Goal: Task Accomplishment & Management: Manage account settings

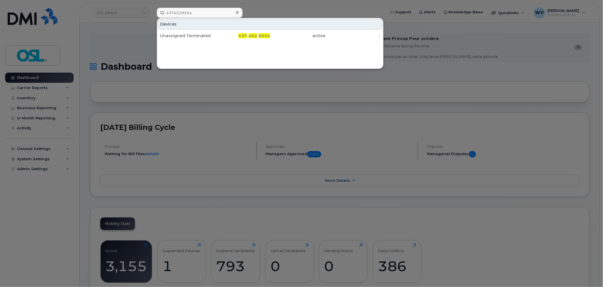
type input "4374529254"
drag, startPoint x: 201, startPoint y: 32, endPoint x: 215, endPoint y: 28, distance: 14.9
click at [201, 32] on div "Unassigned Terminated" at bounding box center [187, 36] width 55 height 10
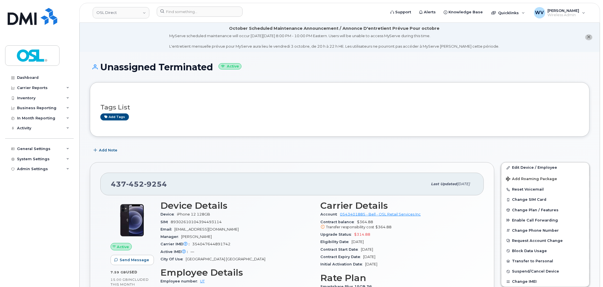
click at [150, 181] on span "9254" at bounding box center [155, 184] width 23 height 9
copy span "437 452 9254"
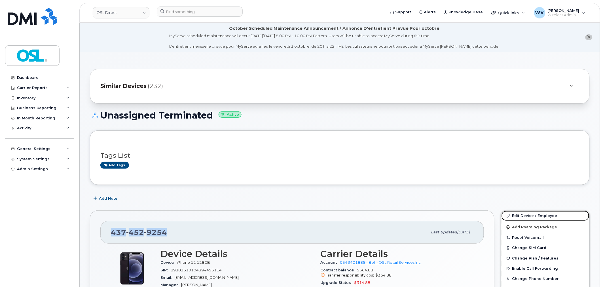
click at [532, 216] on link "Edit Device / Employee" at bounding box center [545, 216] width 88 height 10
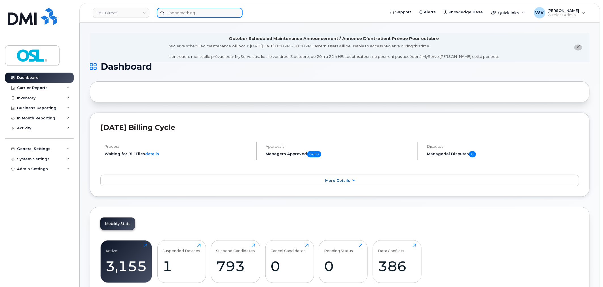
paste input "6475269167"
click at [206, 10] on input at bounding box center [200, 13] width 86 height 10
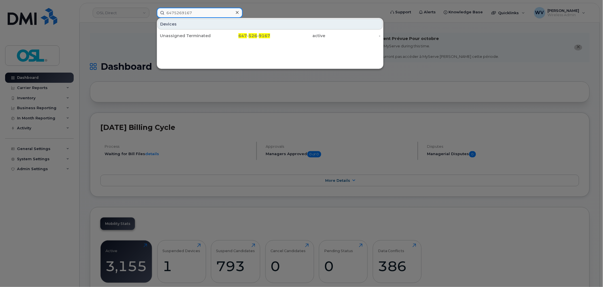
type input "6475269167"
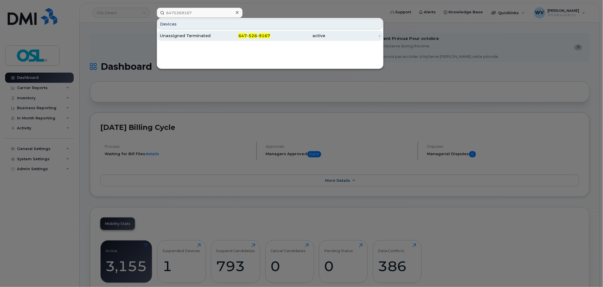
click at [204, 35] on div "Unassigned Terminated" at bounding box center [187, 36] width 55 height 6
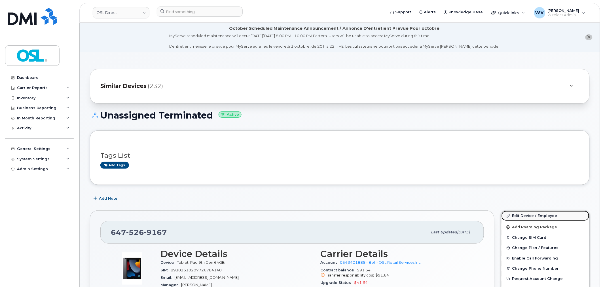
click at [513, 213] on link "Edit Device / Employee" at bounding box center [545, 216] width 88 height 10
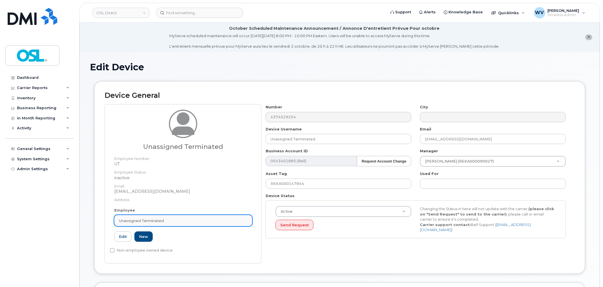
click at [202, 222] on div "Unassigned Terminated" at bounding box center [183, 220] width 128 height 5
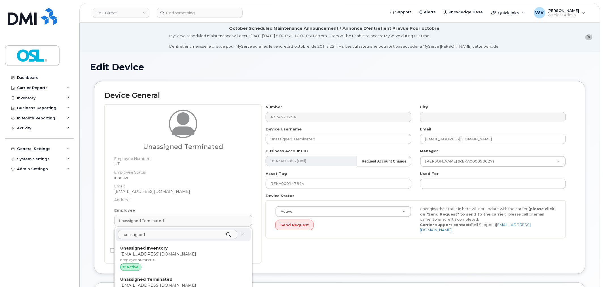
type input "unassigned"
click at [191, 252] on p "[EMAIL_ADDRESS][DOMAIN_NAME]" at bounding box center [183, 254] width 126 height 6
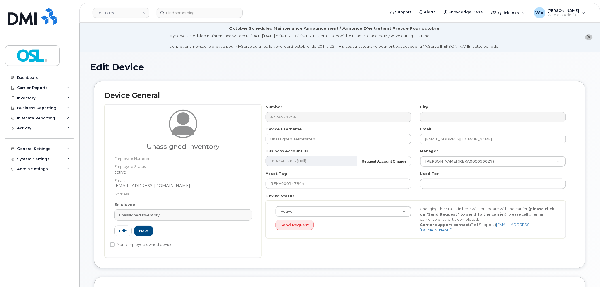
type input "UI"
type input "Unassigned Inventory"
type input "[EMAIL_ADDRESS][DOMAIN_NAME]"
type input "4724252"
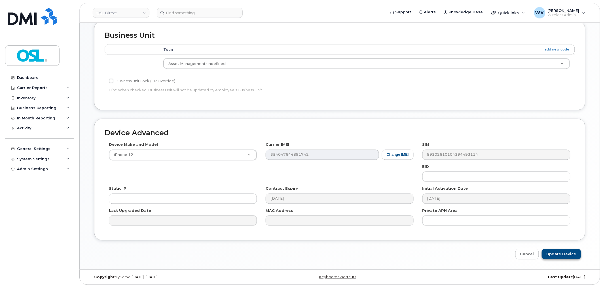
scroll to position [257, 0]
click at [566, 255] on input "Update Device" at bounding box center [560, 253] width 39 height 10
type input "Saving..."
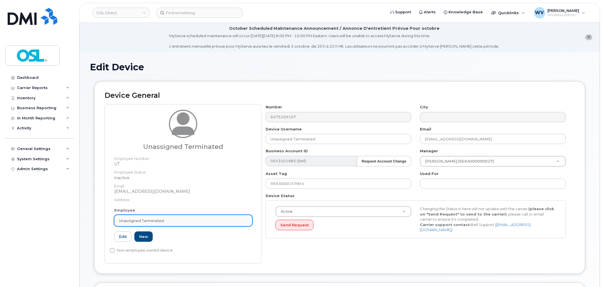
click at [153, 220] on span "Unassigned Terminated" at bounding box center [141, 220] width 45 height 5
paste input "unassigned"
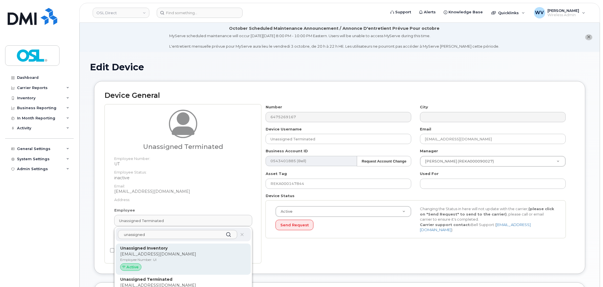
type input "unassigned"
click at [181, 247] on p "Unassigned Inventory" at bounding box center [183, 248] width 126 height 6
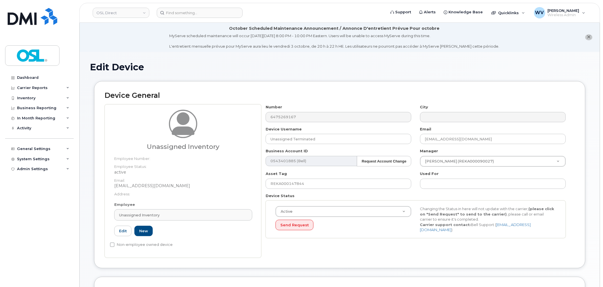
type input "UI"
type input "Unassigned Inventory"
type input "[EMAIL_ADDRESS][DOMAIN_NAME]"
type input "4724252"
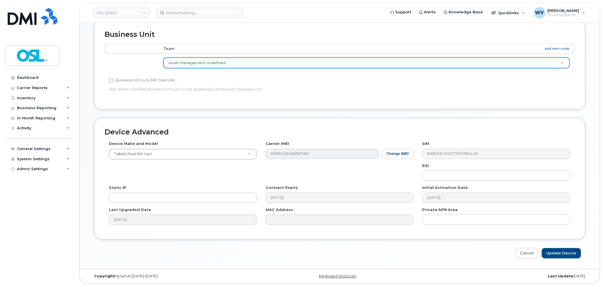
scroll to position [257, 0]
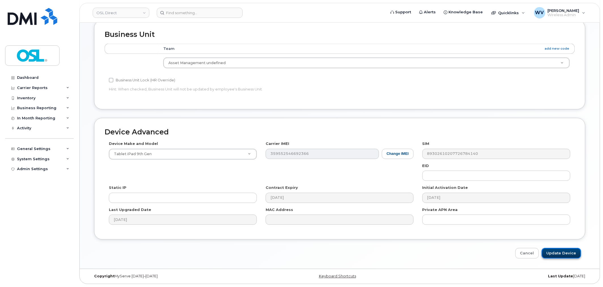
click at [562, 251] on input "Update Device" at bounding box center [560, 253] width 39 height 10
type input "Saving..."
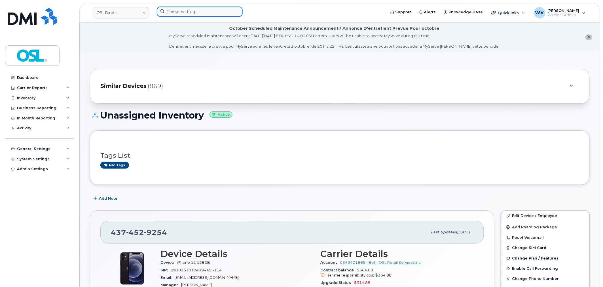
click at [184, 14] on input at bounding box center [200, 12] width 86 height 10
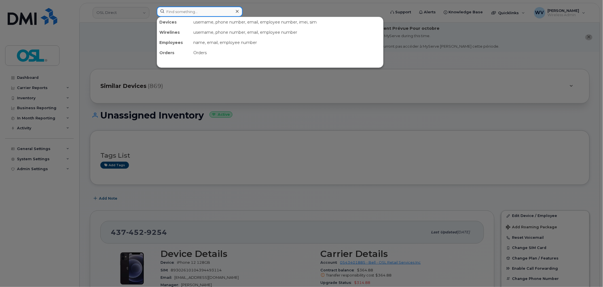
paste input "6475283581"
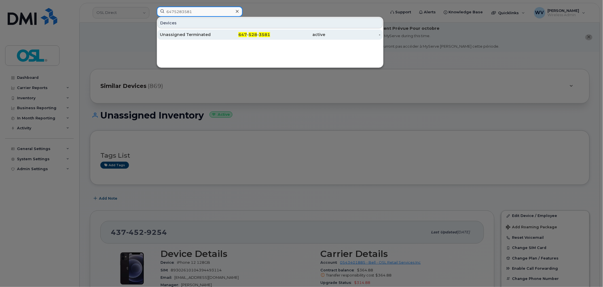
type input "6475283581"
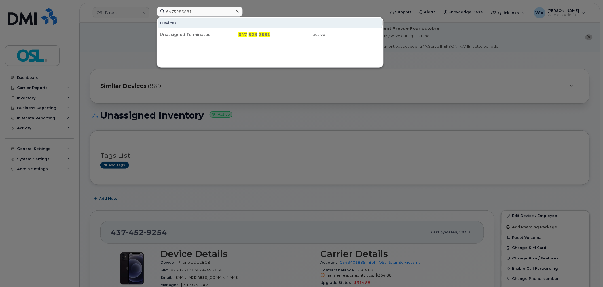
drag, startPoint x: 200, startPoint y: 34, endPoint x: 237, endPoint y: 2, distance: 48.8
click at [200, 34] on div "Unassigned Terminated" at bounding box center [187, 35] width 55 height 6
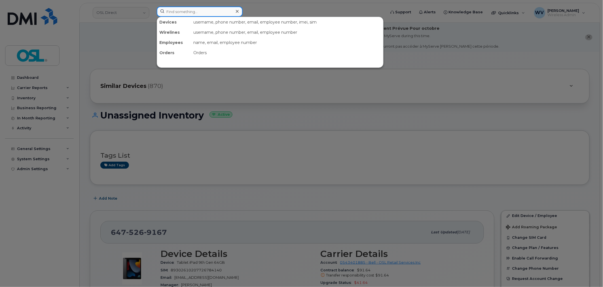
click at [199, 12] on input at bounding box center [200, 12] width 86 height 10
paste input "4168016906"
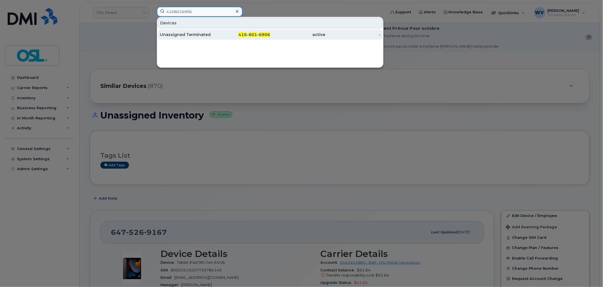
type input "4168016906"
click at [206, 33] on div "Unassigned Terminated" at bounding box center [187, 35] width 55 height 6
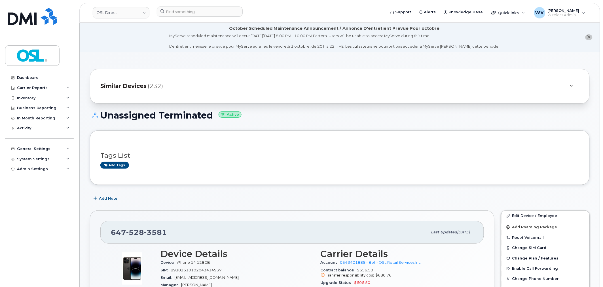
click at [156, 236] on span "3581" at bounding box center [155, 232] width 23 height 9
copy span "[PHONE_NUMBER]"
drag, startPoint x: 513, startPoint y: 216, endPoint x: 478, endPoint y: 158, distance: 68.1
click at [513, 216] on link "Edit Device / Employee" at bounding box center [545, 216] width 88 height 10
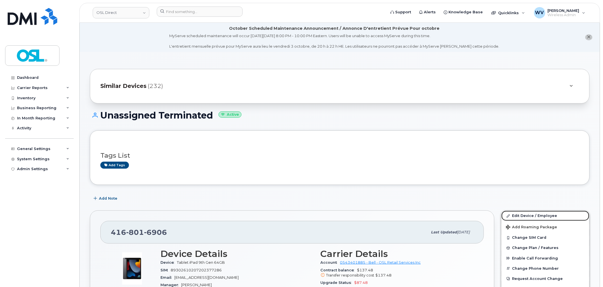
drag, startPoint x: 532, startPoint y: 217, endPoint x: 473, endPoint y: 108, distance: 124.1
click at [532, 216] on link "Edit Device / Employee" at bounding box center [545, 216] width 88 height 10
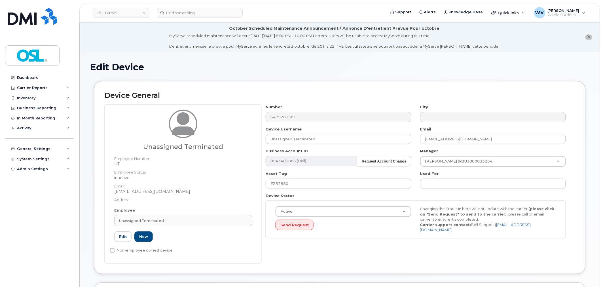
click at [189, 227] on div "Employee Unassigned Terminated Type first three symbols or more UT Edit New" at bounding box center [183, 226] width 146 height 39
click at [190, 223] on div "Unassigned Terminated" at bounding box center [183, 220] width 128 height 5
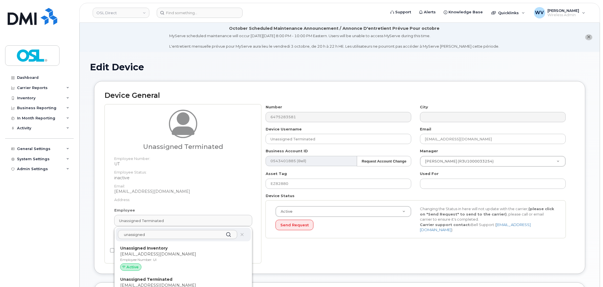
type input "unassigned"
click at [186, 243] on div "unassigned Unassigned Inventory support@osldirect.com Employee Number: UI Activ…" at bounding box center [182, 266] width 137 height 81
drag, startPoint x: 189, startPoint y: 250, endPoint x: 333, endPoint y: 21, distance: 270.3
click at [189, 250] on p "Unassigned Inventory" at bounding box center [183, 248] width 126 height 6
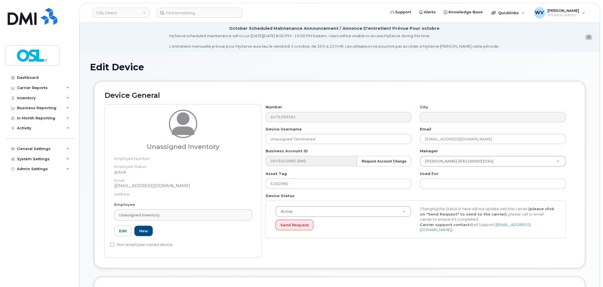
type input "UI"
type input "Unassigned Inventory"
type input "support@osldirect.com"
type input "4724252"
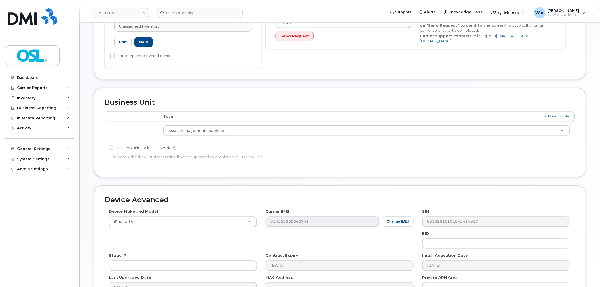
scroll to position [257, 0]
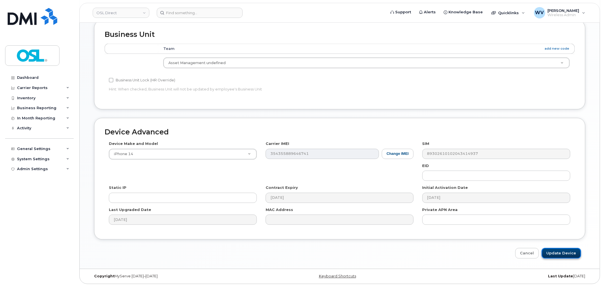
click at [577, 254] on input "Update Device" at bounding box center [560, 253] width 39 height 10
type input "Saving..."
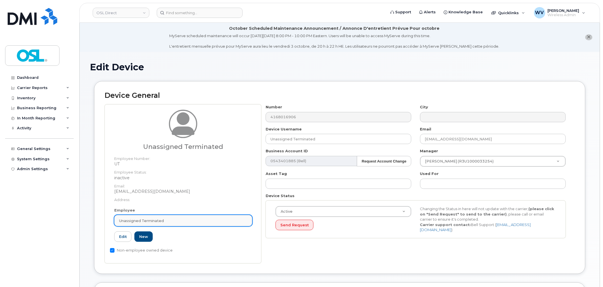
click at [201, 218] on link "Unassigned Terminated" at bounding box center [183, 220] width 138 height 11
paste input "unassigned"
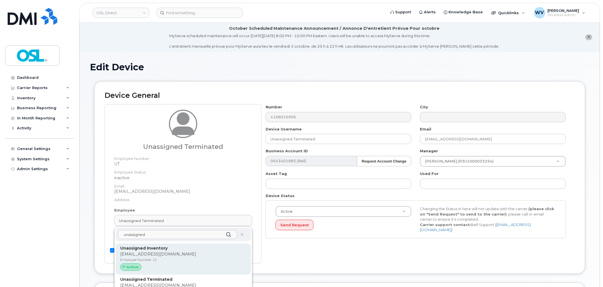
type input "unassigned"
click at [189, 252] on p "[EMAIL_ADDRESS][DOMAIN_NAME]" at bounding box center [183, 254] width 126 height 6
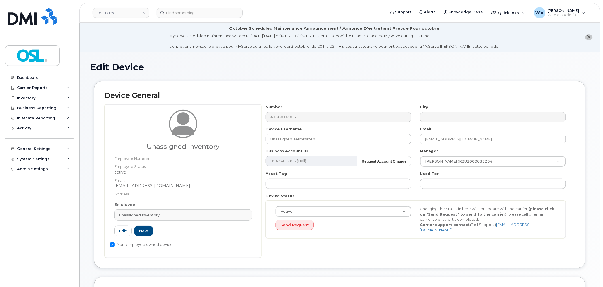
type input "UI"
type input "Unassigned Inventory"
type input "[EMAIL_ADDRESS][DOMAIN_NAME]"
type input "4724252"
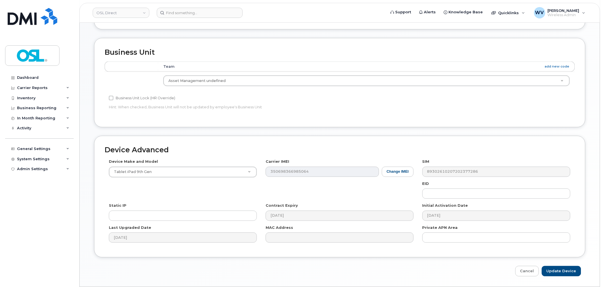
scroll to position [257, 0]
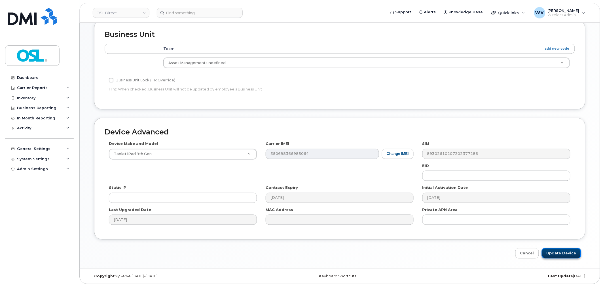
click at [562, 250] on input "Update Device" at bounding box center [560, 253] width 39 height 10
type input "Saving..."
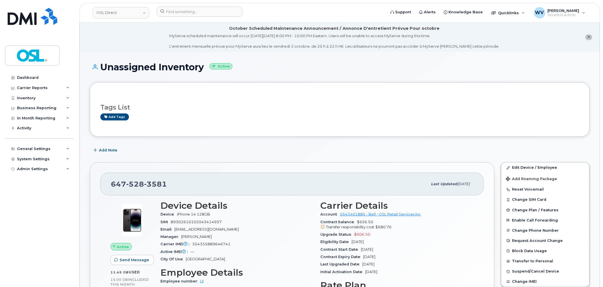
click at [148, 179] on div "647 528 3581" at bounding box center [269, 184] width 317 height 12
copy span "647 528 3581"
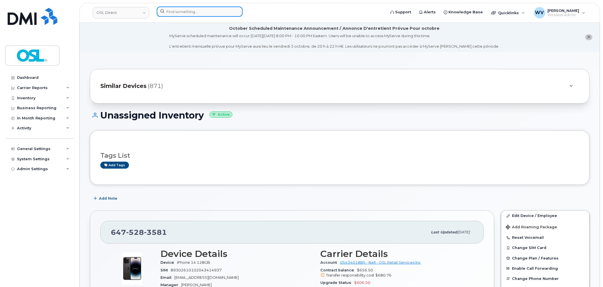
click at [213, 13] on input at bounding box center [200, 12] width 86 height 10
paste input "5142076698"
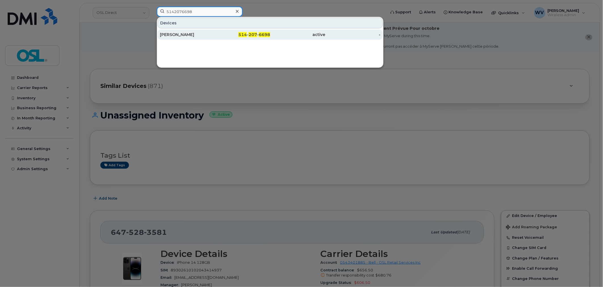
type input "5142076698"
click at [197, 31] on div "[PERSON_NAME]" at bounding box center [187, 34] width 55 height 10
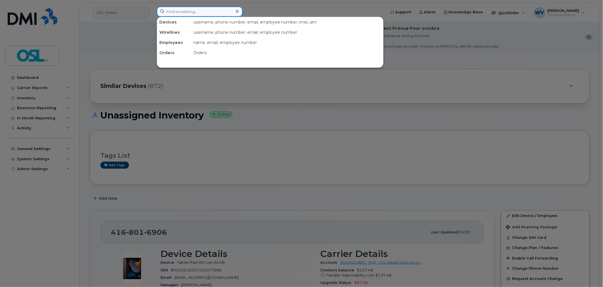
click at [218, 14] on input at bounding box center [200, 12] width 86 height 10
paste input "6472290842"
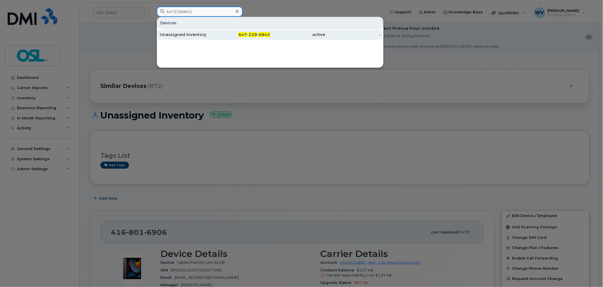
type input "6472290842"
click at [200, 36] on div "Unassigned Inventory" at bounding box center [187, 35] width 55 height 6
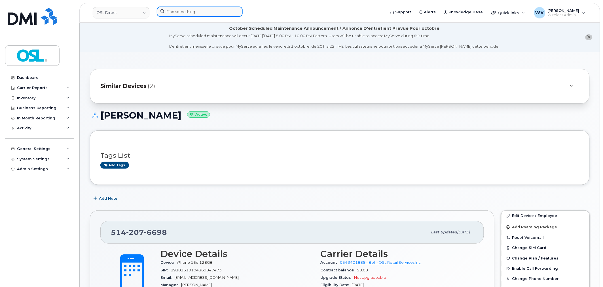
click at [202, 12] on input at bounding box center [200, 12] width 86 height 10
paste input "6472290842"
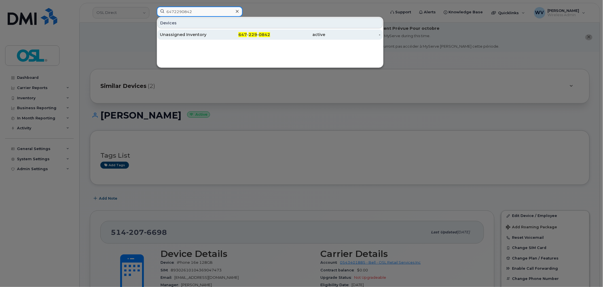
type input "6472290842"
click at [189, 30] on div "Unassigned Inventory" at bounding box center [187, 34] width 55 height 10
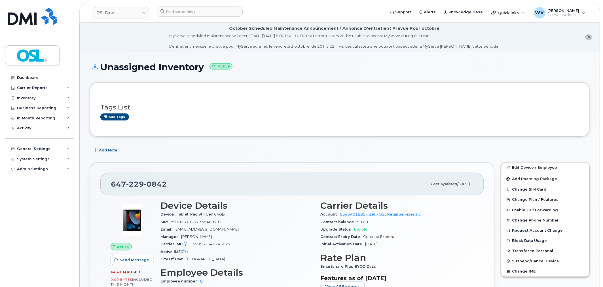
click at [151, 182] on span "0842" at bounding box center [155, 184] width 23 height 9
copy span "647 229 0842"
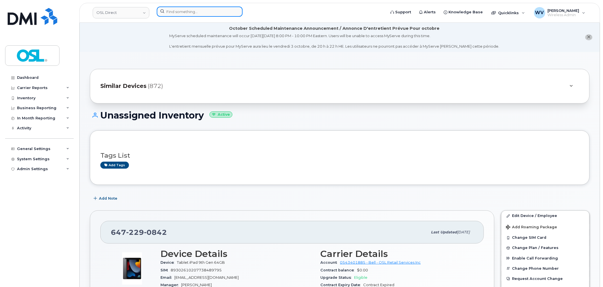
click at [180, 12] on input at bounding box center [200, 12] width 86 height 10
paste input "5142076698"
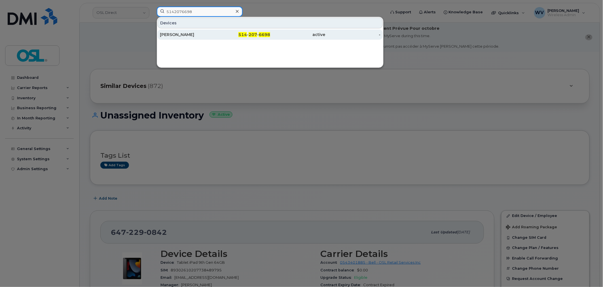
type input "5142076698"
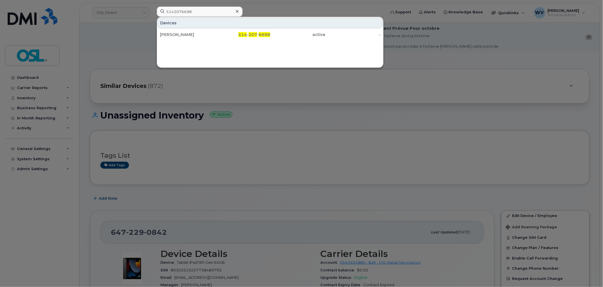
drag, startPoint x: 198, startPoint y: 38, endPoint x: 261, endPoint y: 2, distance: 71.8
click at [198, 38] on div "Tristan Dore" at bounding box center [187, 34] width 55 height 10
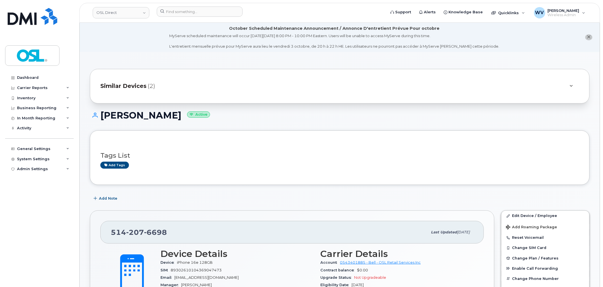
click at [144, 231] on span "6698" at bounding box center [155, 232] width 23 height 9
copy span "514 207 6698"
click at [546, 217] on link "Edit Device / Employee" at bounding box center [545, 216] width 88 height 10
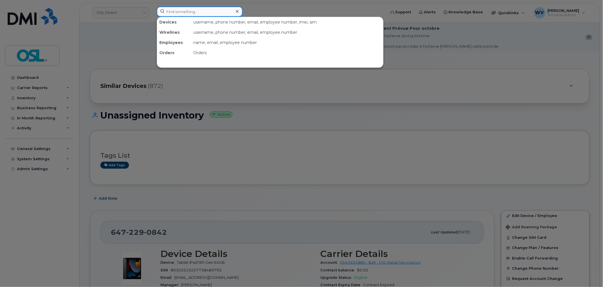
click at [213, 9] on input at bounding box center [200, 12] width 86 height 10
paste input "5143485359"
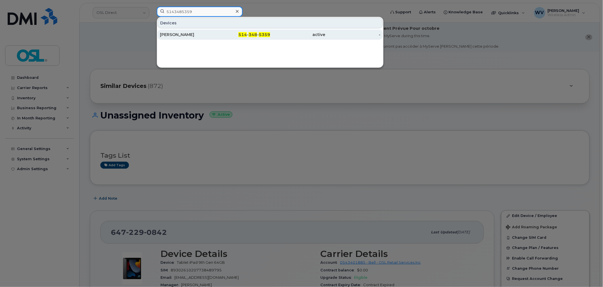
type input "5143485359"
click at [206, 31] on div "Eric Kosick" at bounding box center [187, 34] width 55 height 10
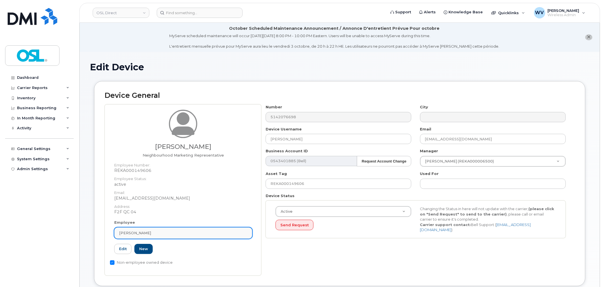
click at [206, 231] on div "[PERSON_NAME]" at bounding box center [183, 232] width 128 height 5
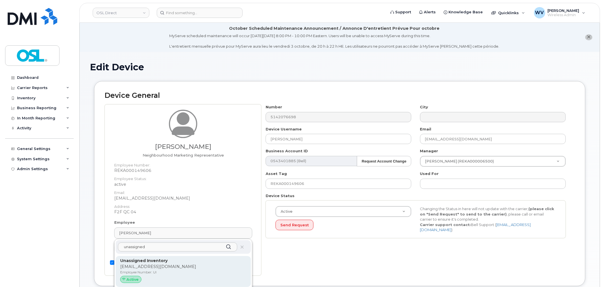
type input "unassigned"
click at [201, 257] on div "Unassigned Inventory [EMAIL_ADDRESS][DOMAIN_NAME] Employee Number: UI Active" at bounding box center [183, 271] width 135 height 31
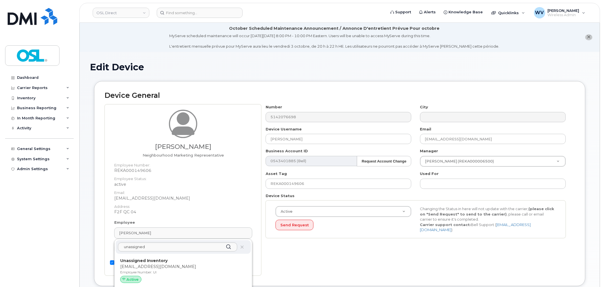
type input "UI"
type input "Unassigned Inventory"
type input "[EMAIL_ADDRESS][DOMAIN_NAME]"
type input "4724252"
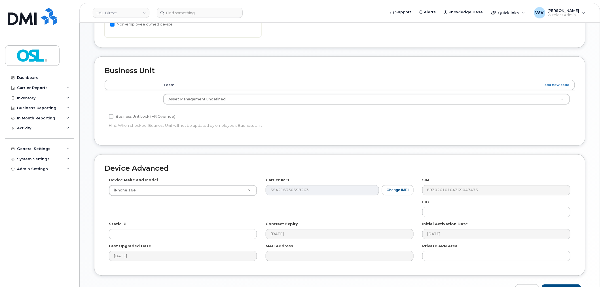
scroll to position [257, 0]
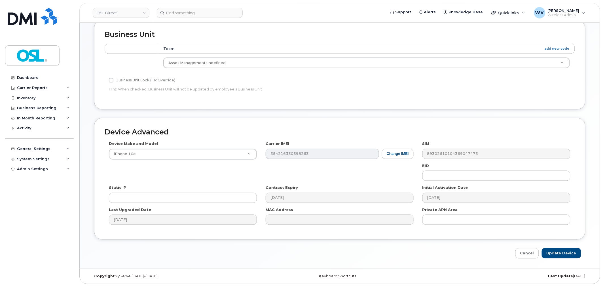
click at [571, 247] on div "Device Advanced Device Make and Model iPhone 16e Android TCL 502 Watch Apple Wa…" at bounding box center [340, 188] width 500 height 141
click at [571, 251] on input "Update Device" at bounding box center [560, 253] width 39 height 10
type input "Saving..."
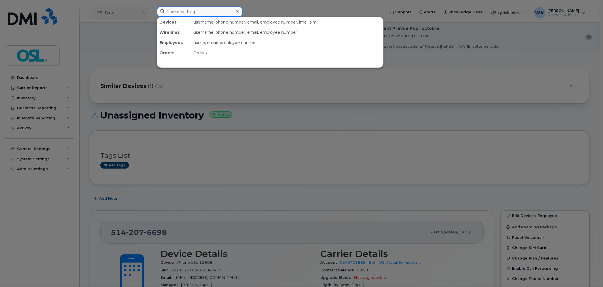
click at [228, 16] on input at bounding box center [200, 12] width 86 height 10
paste input "6132900816"
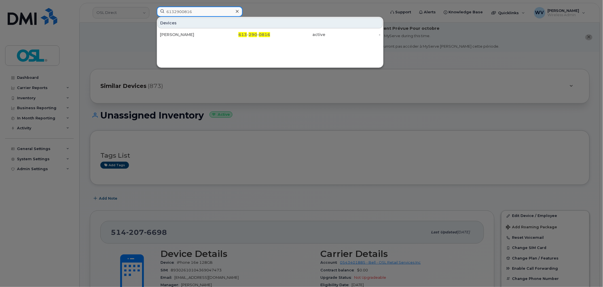
type input "6132900816"
click at [221, 34] on div "613 - 290 - 0816" at bounding box center [242, 35] width 55 height 6
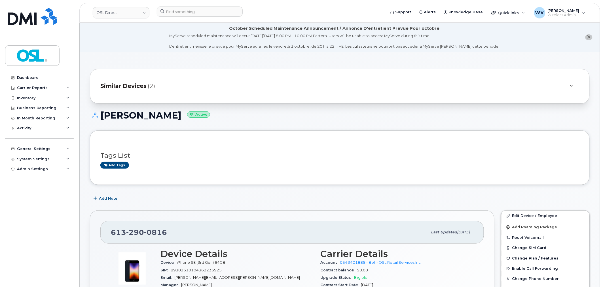
click at [158, 230] on span "0816" at bounding box center [155, 232] width 23 height 9
copy span "613 290 0816"
click at [524, 210] on div "Edit Device / Employee Add Roaming Package Reset Voicemail Change SIM Card Chan…" at bounding box center [545, 272] width 88 height 125
click at [523, 213] on link "Edit Device / Employee" at bounding box center [545, 216] width 88 height 10
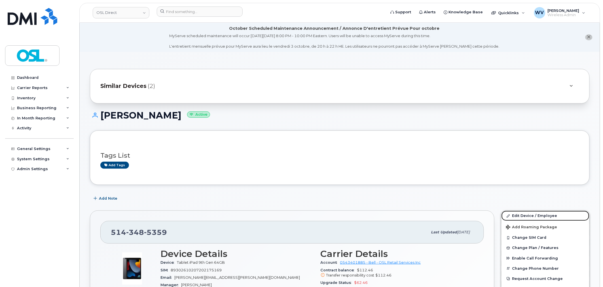
click at [514, 214] on link "Edit Device / Employee" at bounding box center [545, 216] width 88 height 10
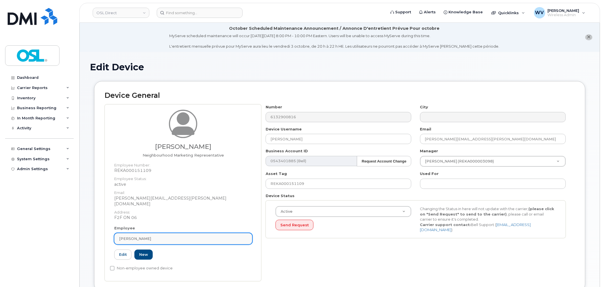
drag, startPoint x: 184, startPoint y: 231, endPoint x: 183, endPoint y: 227, distance: 4.3
click at [184, 236] on div "[PERSON_NAME]" at bounding box center [183, 238] width 128 height 5
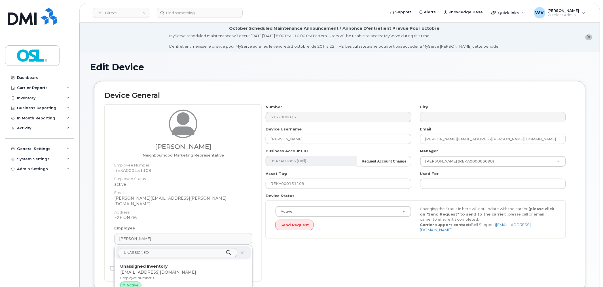
type input "UNASSIGNED"
click at [176, 275] on p "Employee Number: UI" at bounding box center [183, 277] width 126 height 5
type input "UI"
type input "Unassigned Inventory"
type input "[EMAIL_ADDRESS][DOMAIN_NAME]"
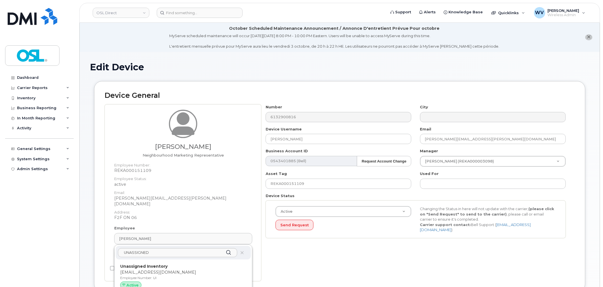
type input "4724252"
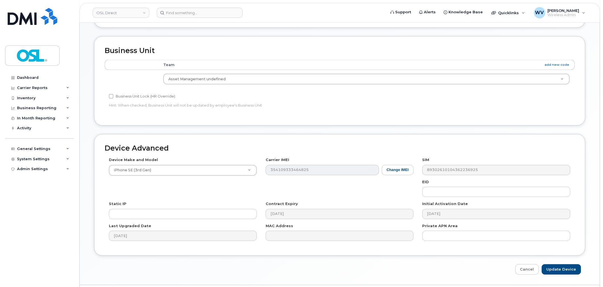
scroll to position [257, 0]
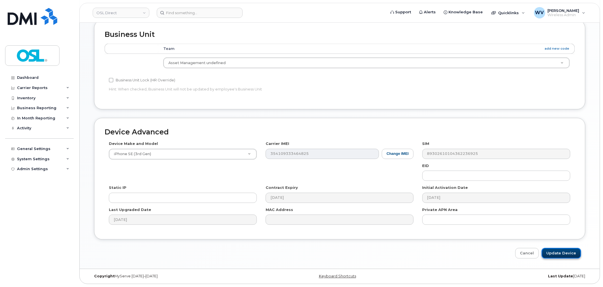
click at [571, 252] on input "Update Device" at bounding box center [560, 253] width 39 height 10
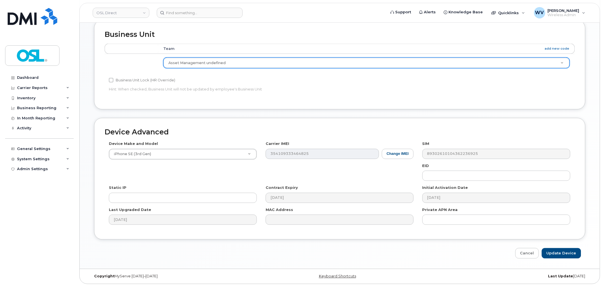
type input "Saving..."
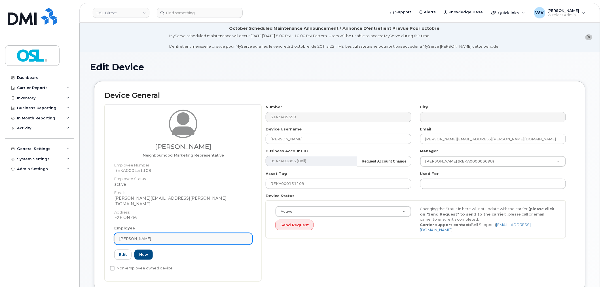
click at [172, 236] on div "[PERSON_NAME]" at bounding box center [183, 238] width 128 height 5
paste input "UNASSIGNED"
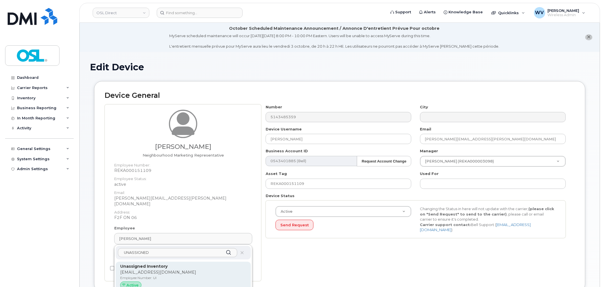
type input "UNASSIGNED"
click at [168, 262] on div "Unassigned Inventory [EMAIL_ADDRESS][DOMAIN_NAME] Employee Number: UI Active" at bounding box center [183, 277] width 135 height 31
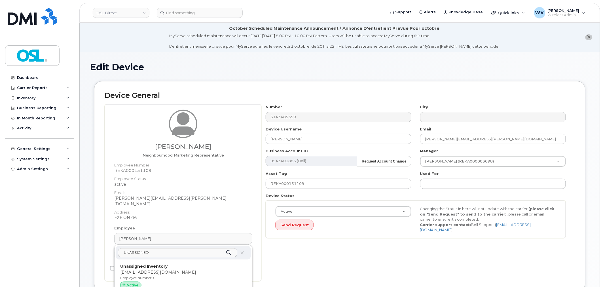
type input "UI"
type input "Unassigned Inventory"
type input "[EMAIL_ADDRESS][DOMAIN_NAME]"
type input "4724252"
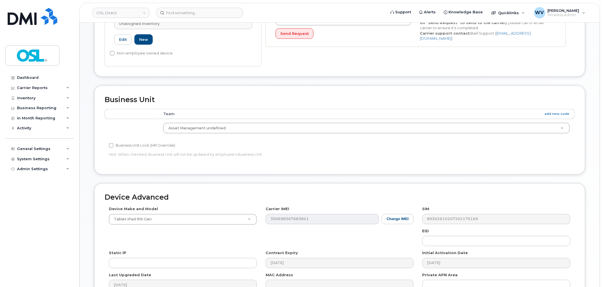
scroll to position [257, 0]
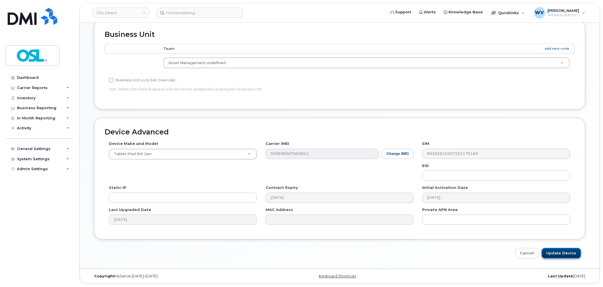
click at [553, 250] on input "Update Device" at bounding box center [560, 253] width 39 height 10
type input "Saving..."
